Goal: Find specific page/section: Find specific page/section

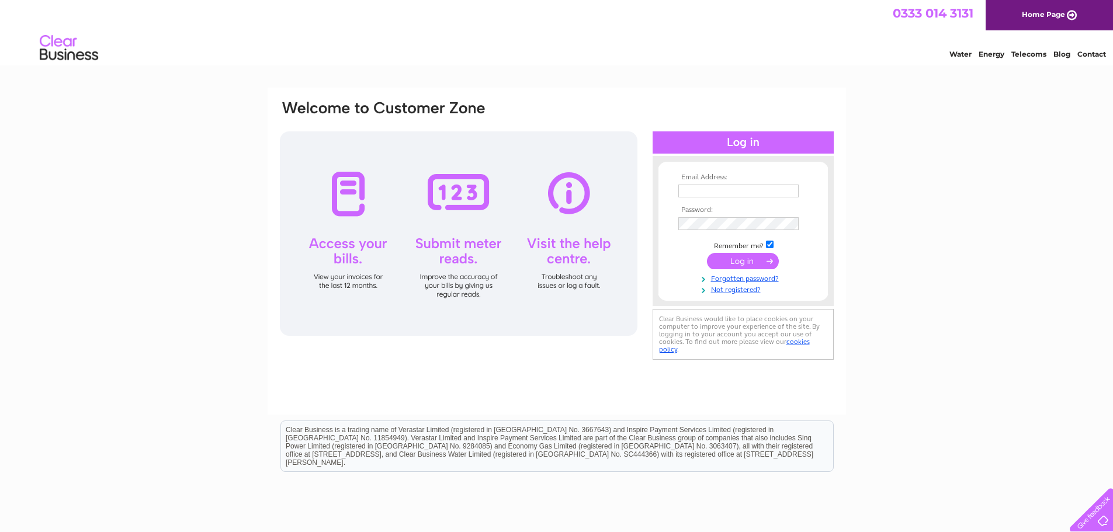
click at [759, 187] on input "text" at bounding box center [738, 191] width 120 height 13
click at [707, 254] on input "submit" at bounding box center [743, 262] width 72 height 16
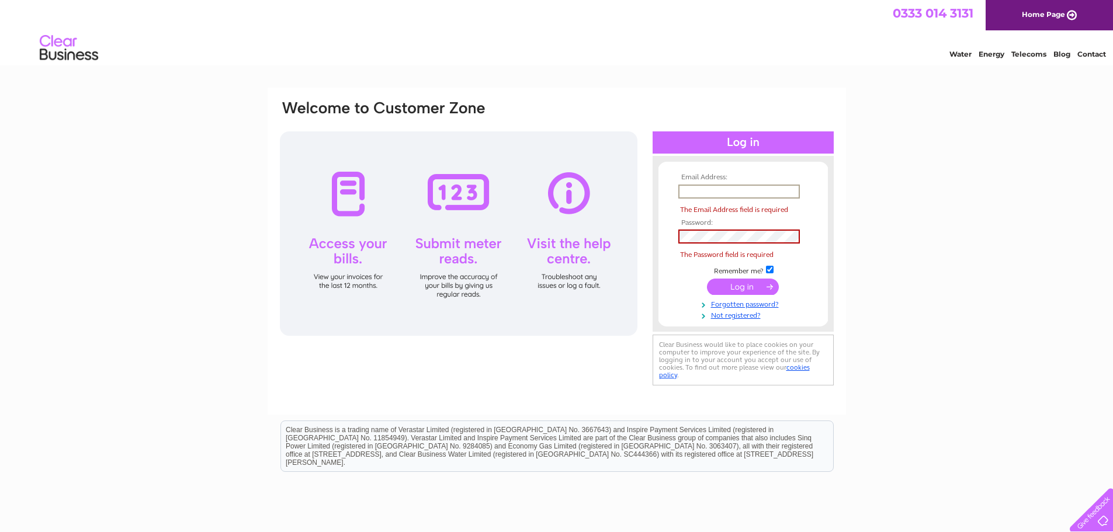
click at [708, 192] on input "text" at bounding box center [739, 192] width 122 height 14
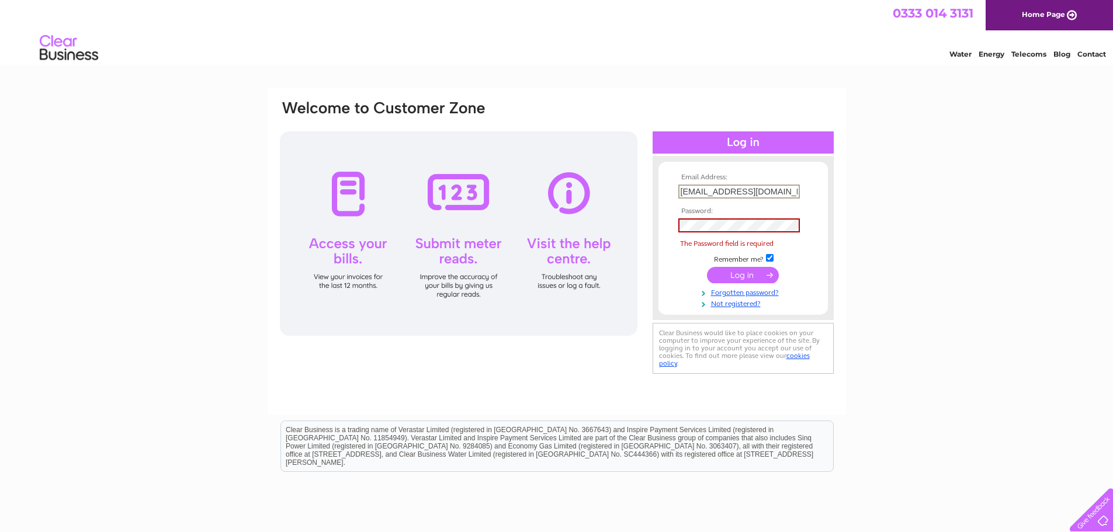
type input "babyfirst@hotmail.co.uk"
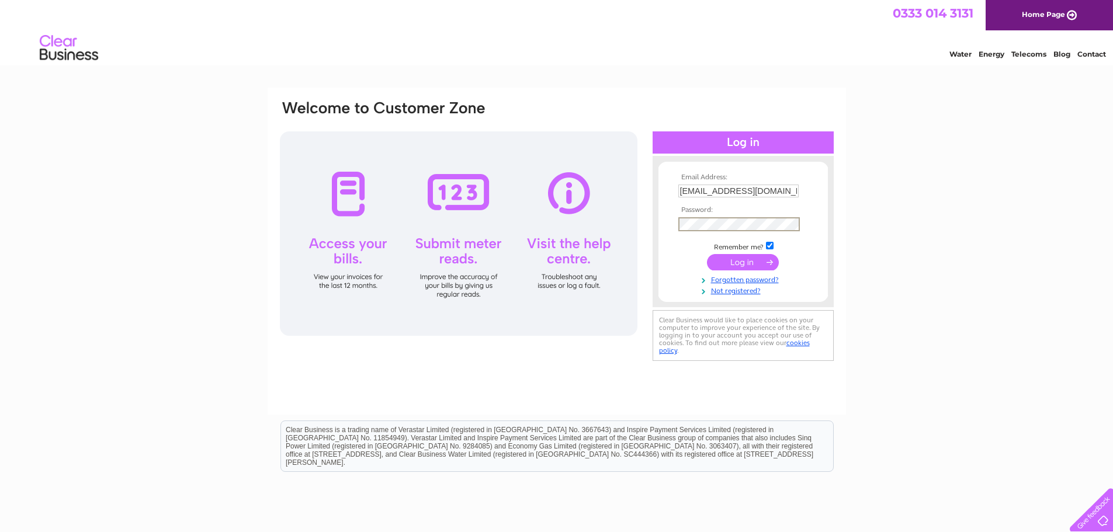
click at [769, 244] on input "checkbox" at bounding box center [770, 246] width 8 height 8
click at [768, 243] on input "checkbox" at bounding box center [770, 245] width 8 height 8
checkbox input "true"
click at [745, 258] on input "submit" at bounding box center [743, 261] width 72 height 16
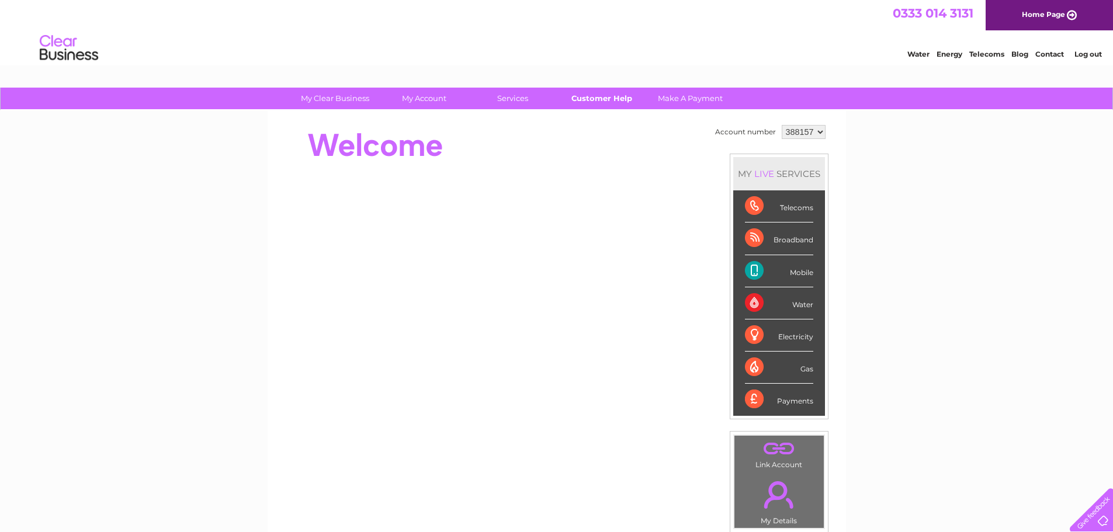
click at [585, 98] on link "Customer Help" at bounding box center [601, 99] width 96 height 22
